Goal: Browse casually: Explore the website without a specific task or goal

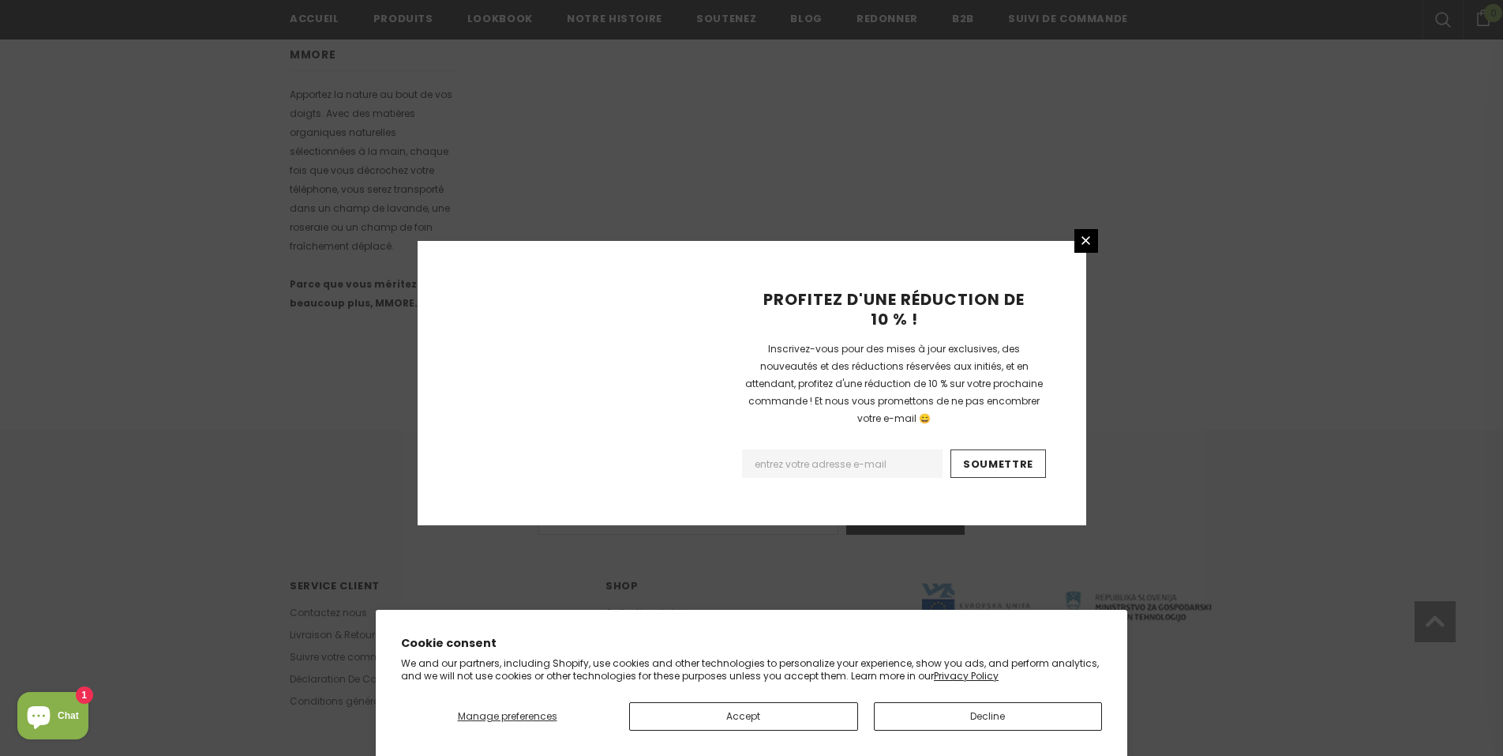
scroll to position [901, 0]
